Goal: Information Seeking & Learning: Learn about a topic

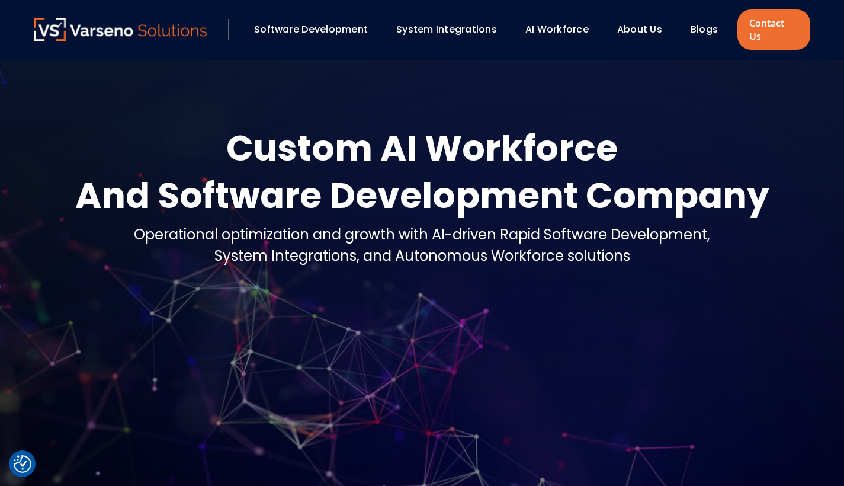
scroll to position [57, 0]
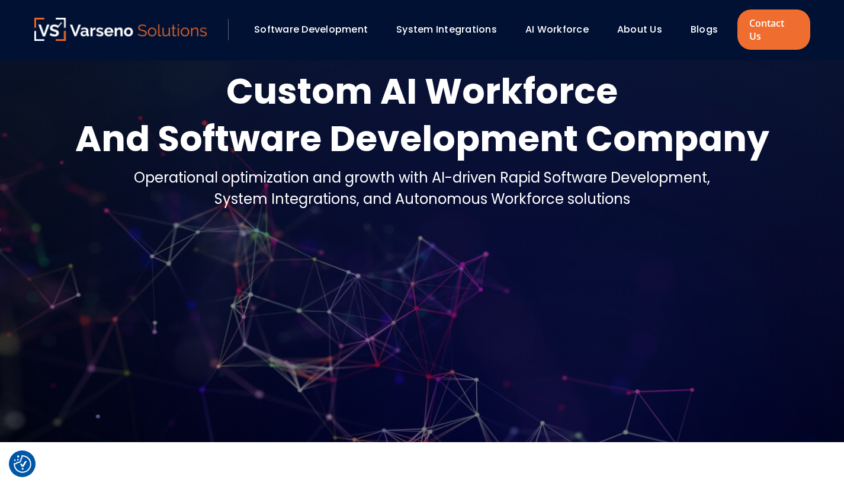
click at [338, 25] on link "Software Development" at bounding box center [311, 30] width 114 height 14
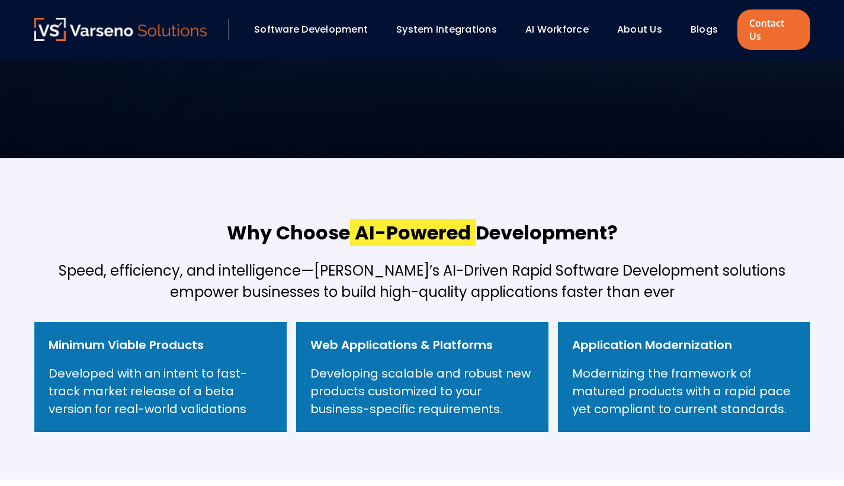
scroll to position [341, 0]
checkbox input "true"
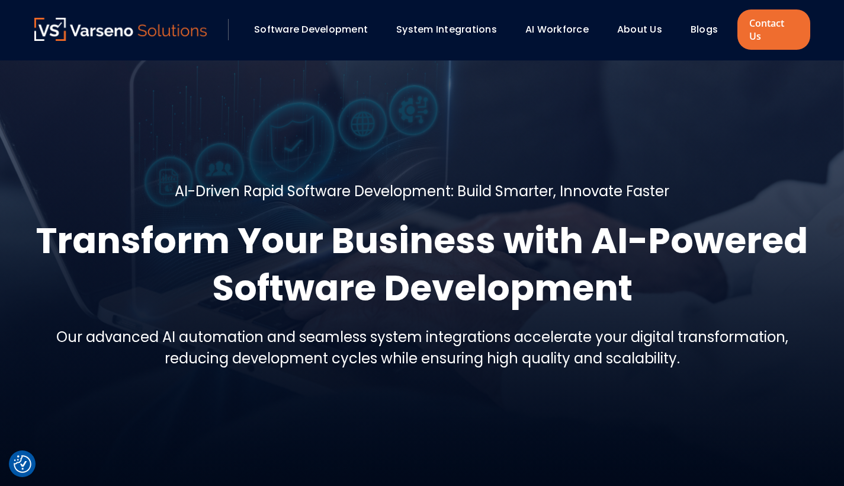
scroll to position [0, 0]
click at [146, 20] on img at bounding box center [120, 29] width 173 height 23
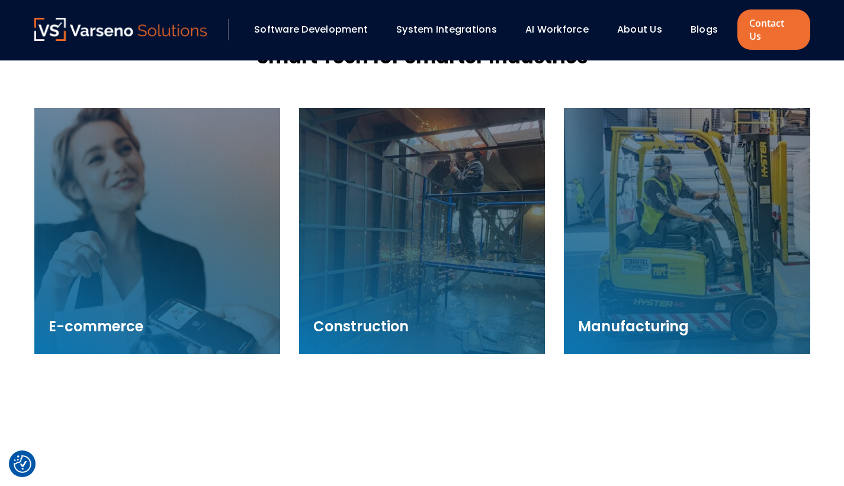
scroll to position [1736, 0]
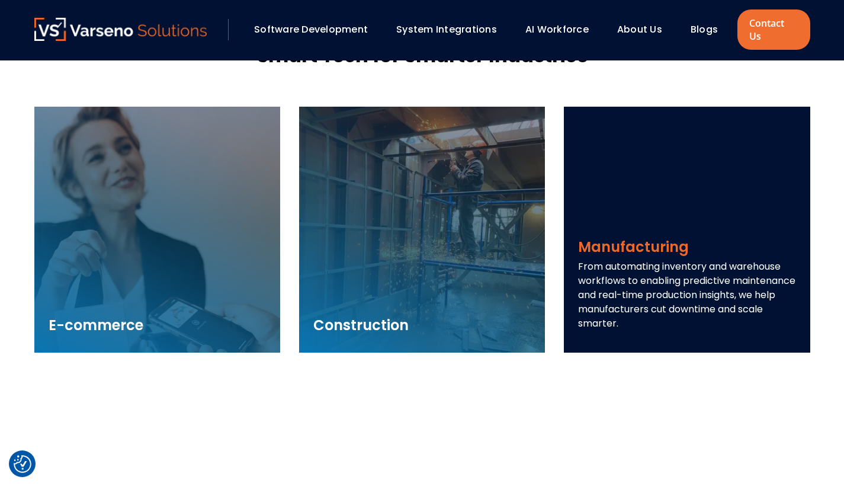
click at [659, 259] on p "From automating inventory and warehouse workflows to enabling predictive mainte…" at bounding box center [686, 294] width 217 height 71
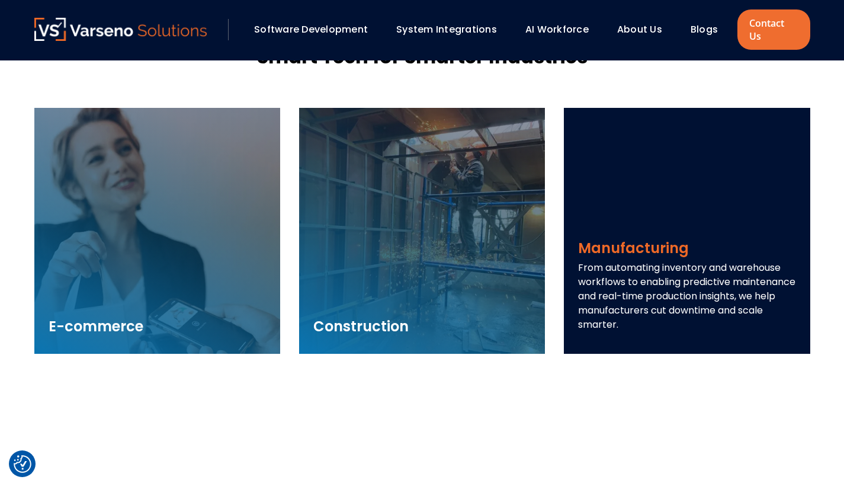
scroll to position [1739, 0]
